Goal: Task Accomplishment & Management: Use online tool/utility

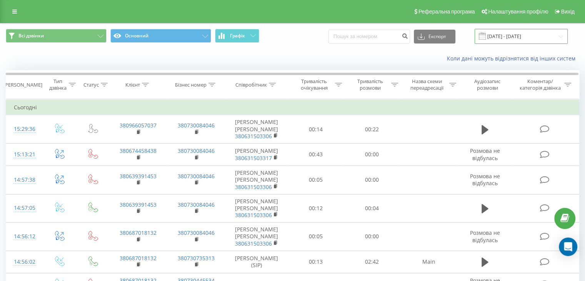
click at [555, 35] on input "[DATE] - [DATE]" at bounding box center [521, 36] width 93 height 15
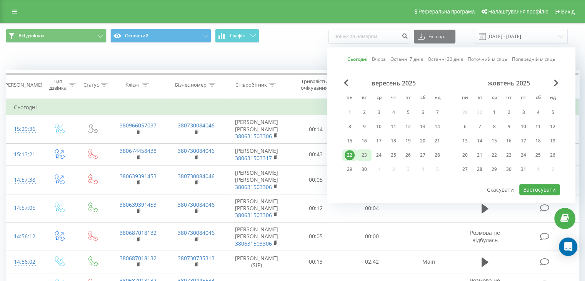
click at [368, 153] on div "23" at bounding box center [364, 155] width 10 height 10
click at [544, 187] on button "Застосувати" at bounding box center [540, 189] width 41 height 11
type input "[DATE] - [DATE]"
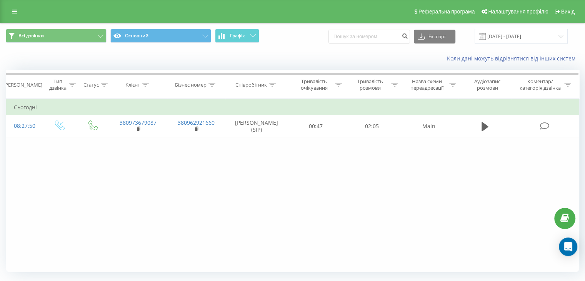
click at [390, 156] on div "Фільтрувати за умовою Дорівнює Введіть значення Скасувати OK Фільтрувати за умо…" at bounding box center [293, 185] width 574 height 173
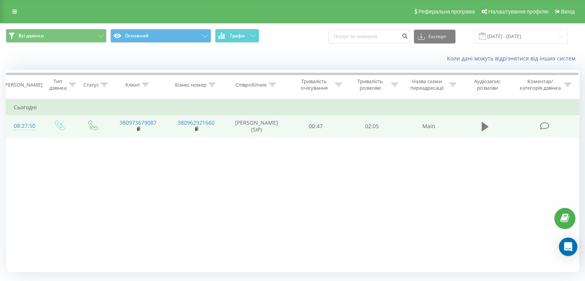
click at [482, 126] on icon at bounding box center [485, 126] width 7 height 9
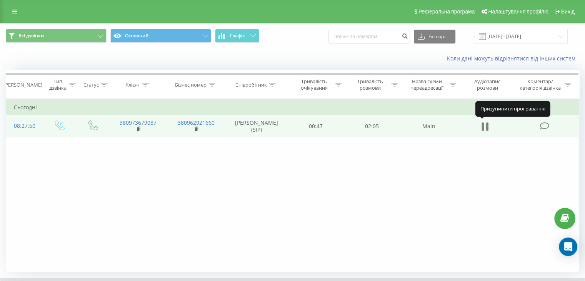
click at [486, 126] on icon at bounding box center [487, 126] width 2 height 8
